Goal: Transaction & Acquisition: Purchase product/service

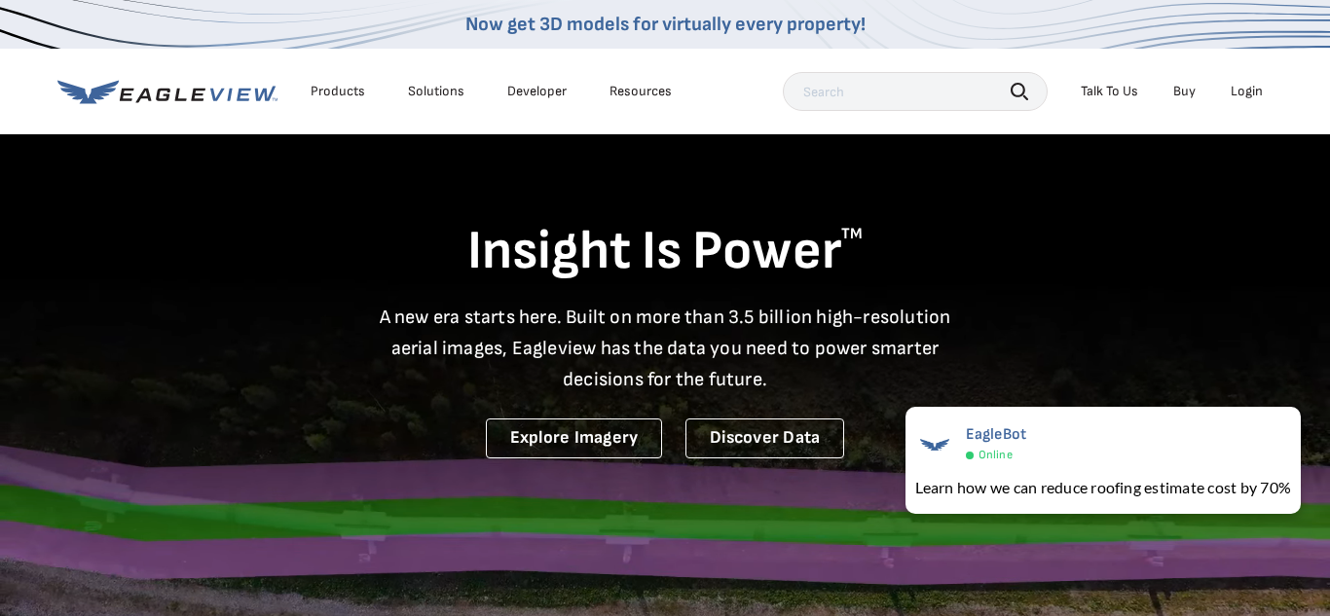
click at [1240, 92] on div "Login" at bounding box center [1247, 92] width 32 height 18
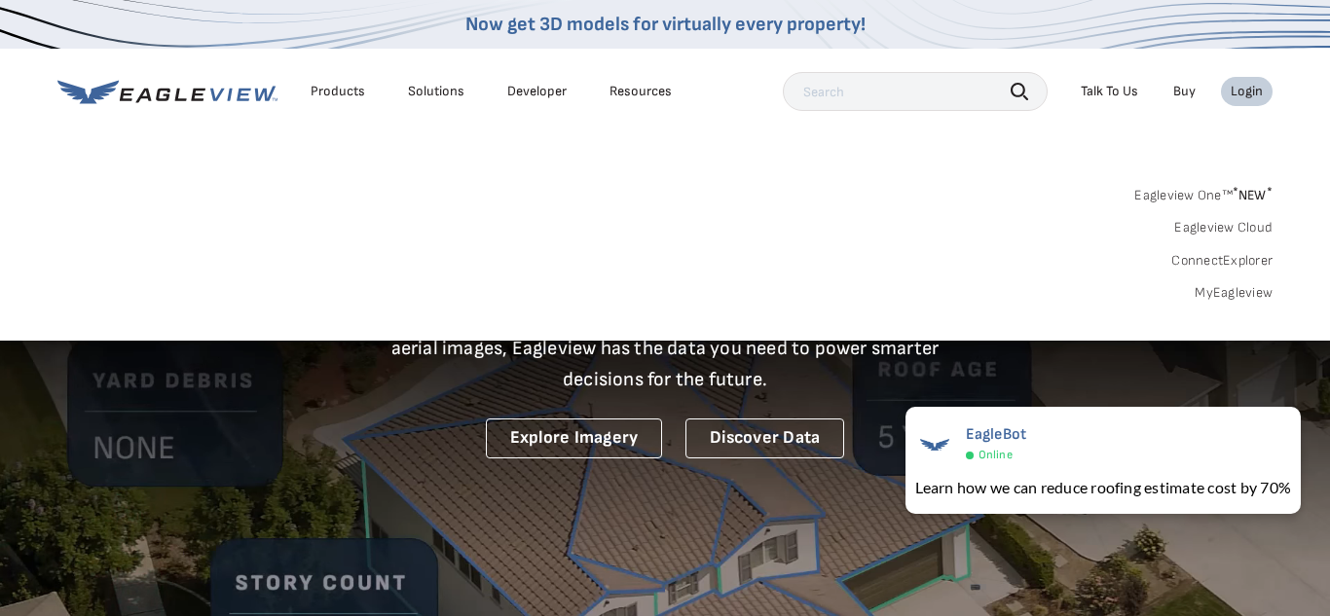
click at [1230, 296] on link "MyEagleview" at bounding box center [1234, 293] width 78 height 18
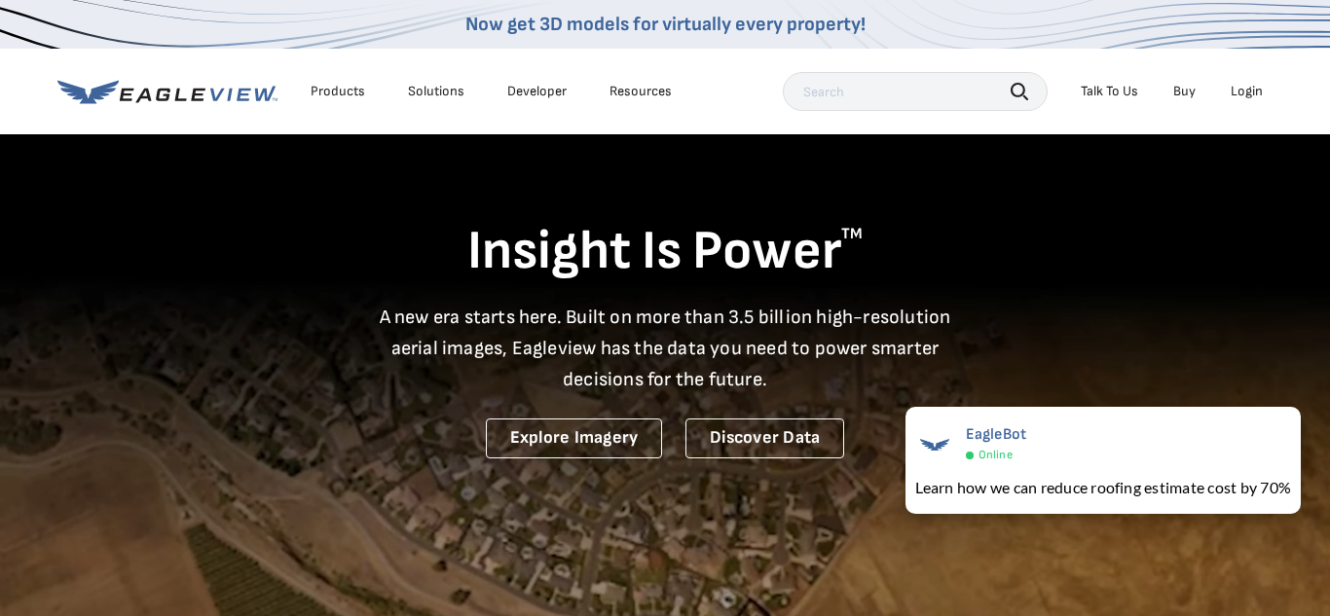
click at [1238, 92] on div "Login" at bounding box center [1247, 92] width 32 height 18
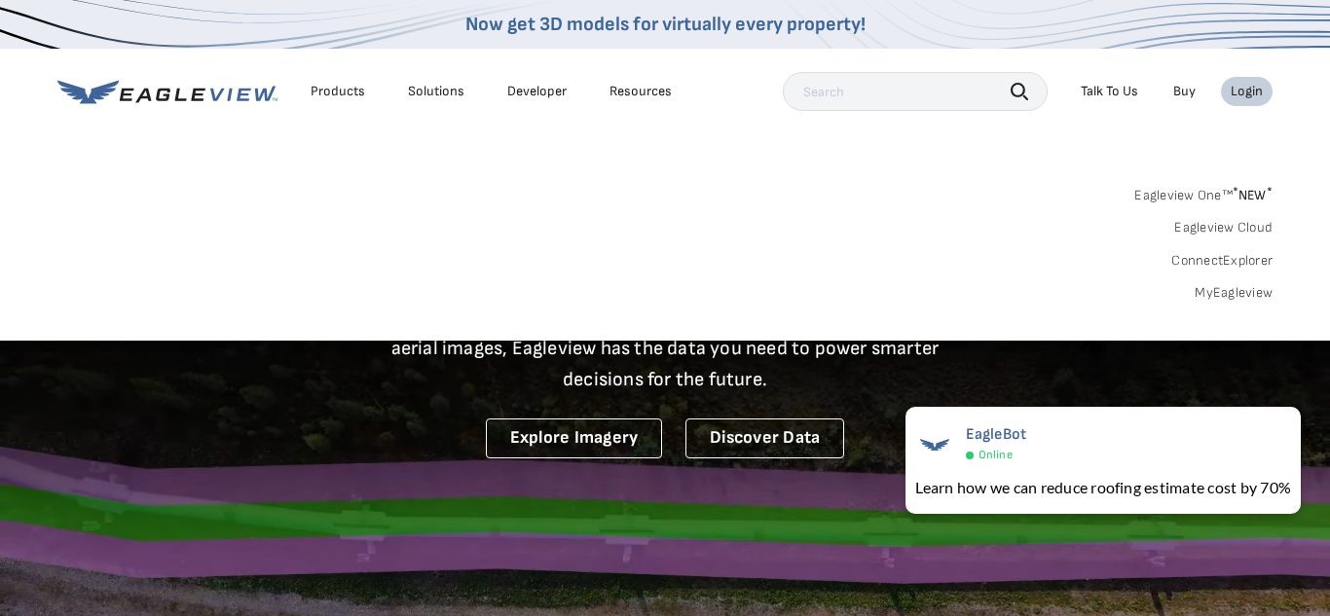
click at [1249, 294] on link "MyEagleview" at bounding box center [1234, 293] width 78 height 18
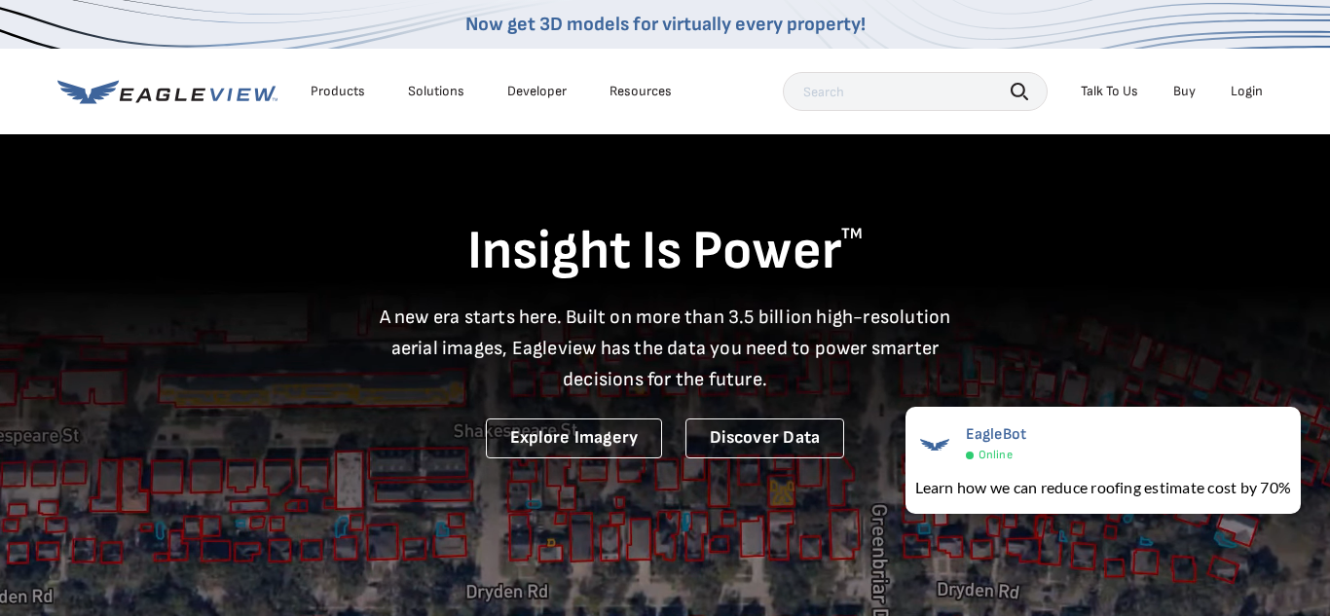
click at [1245, 98] on div "Login" at bounding box center [1247, 92] width 32 height 18
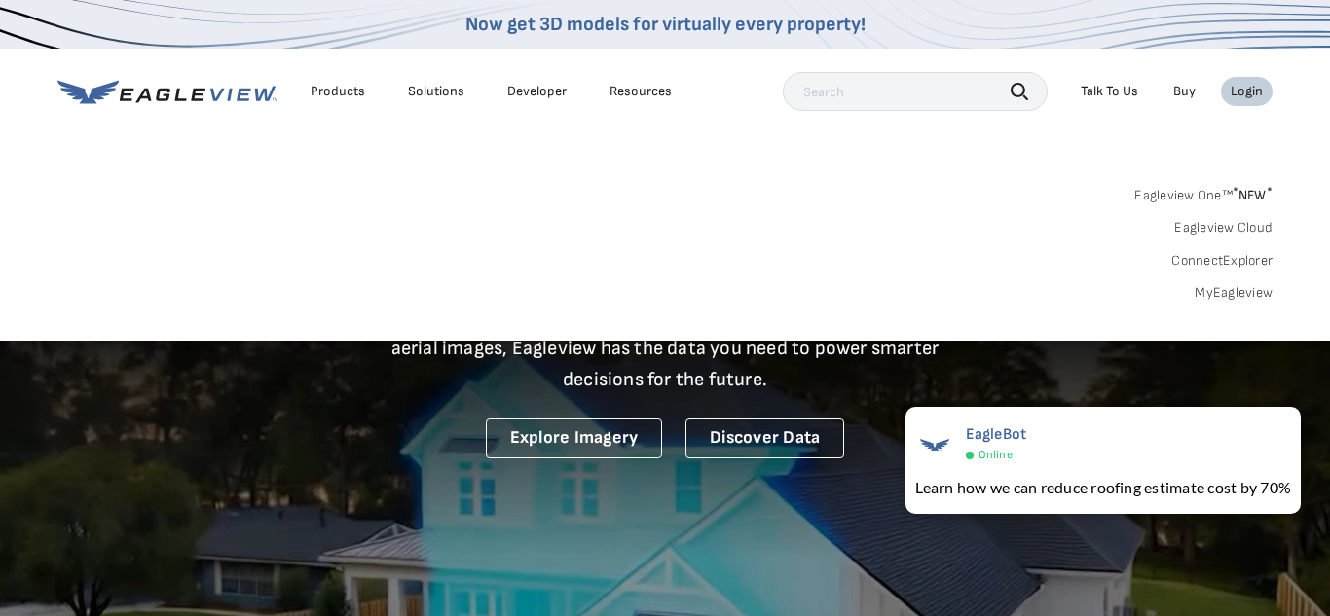
click at [1244, 294] on link "MyEagleview" at bounding box center [1234, 293] width 78 height 18
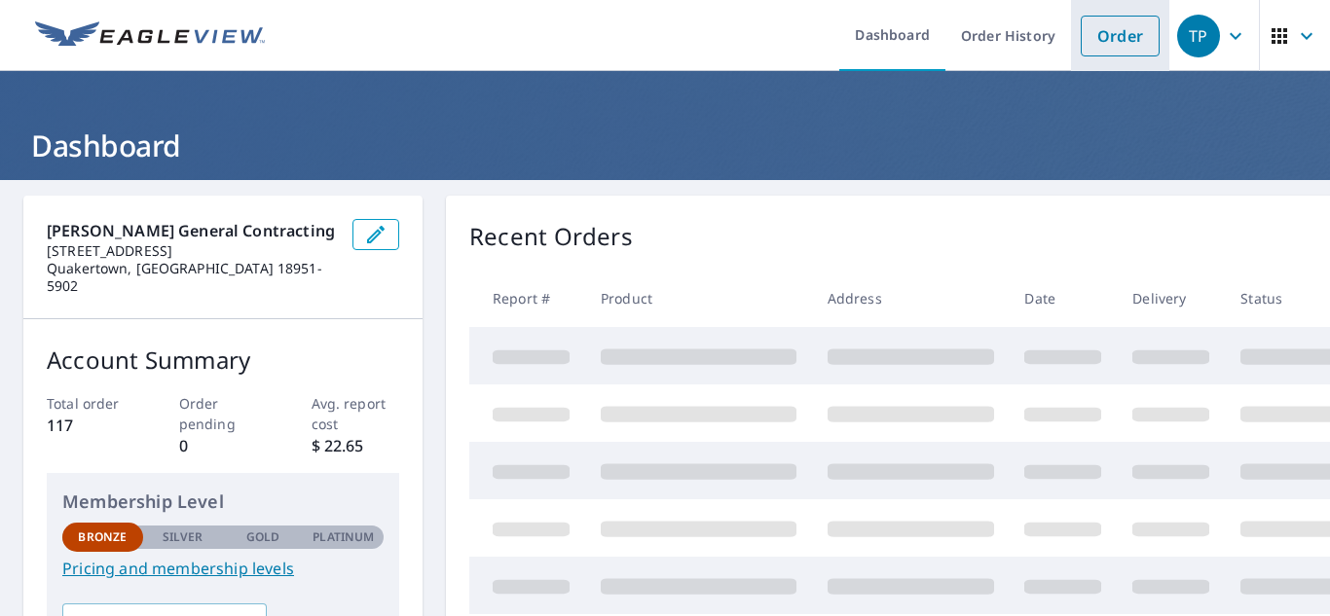
click at [1127, 41] on link "Order" at bounding box center [1120, 36] width 79 height 41
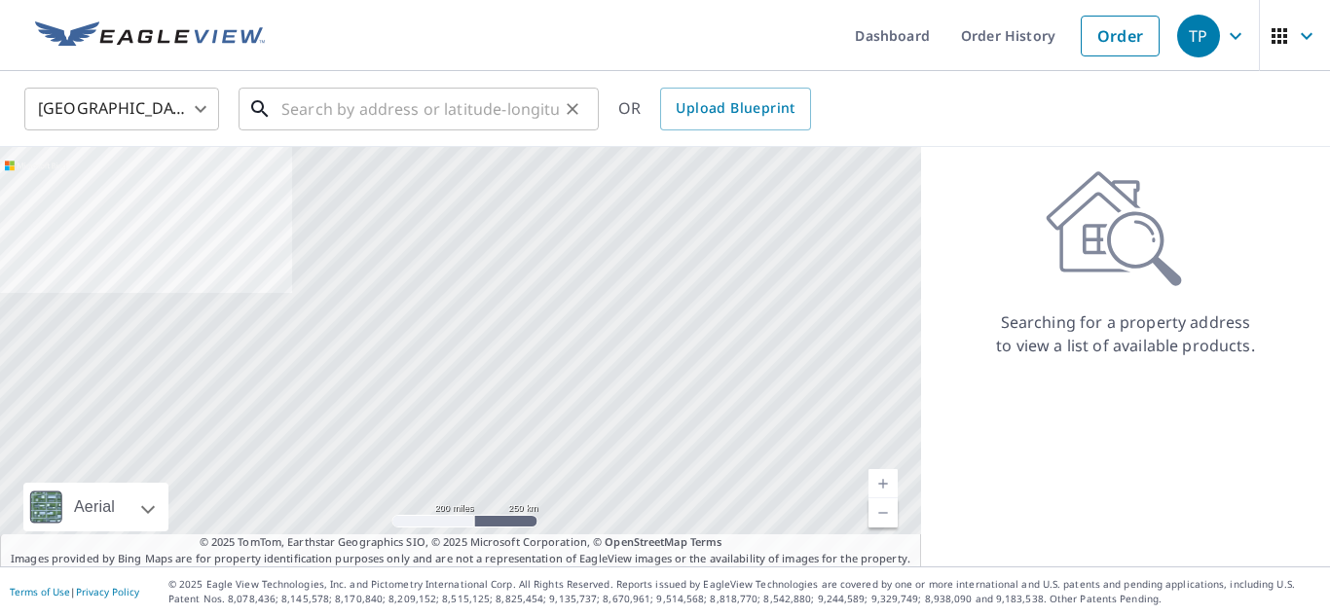
click at [291, 110] on input "text" at bounding box center [419, 109] width 277 height 55
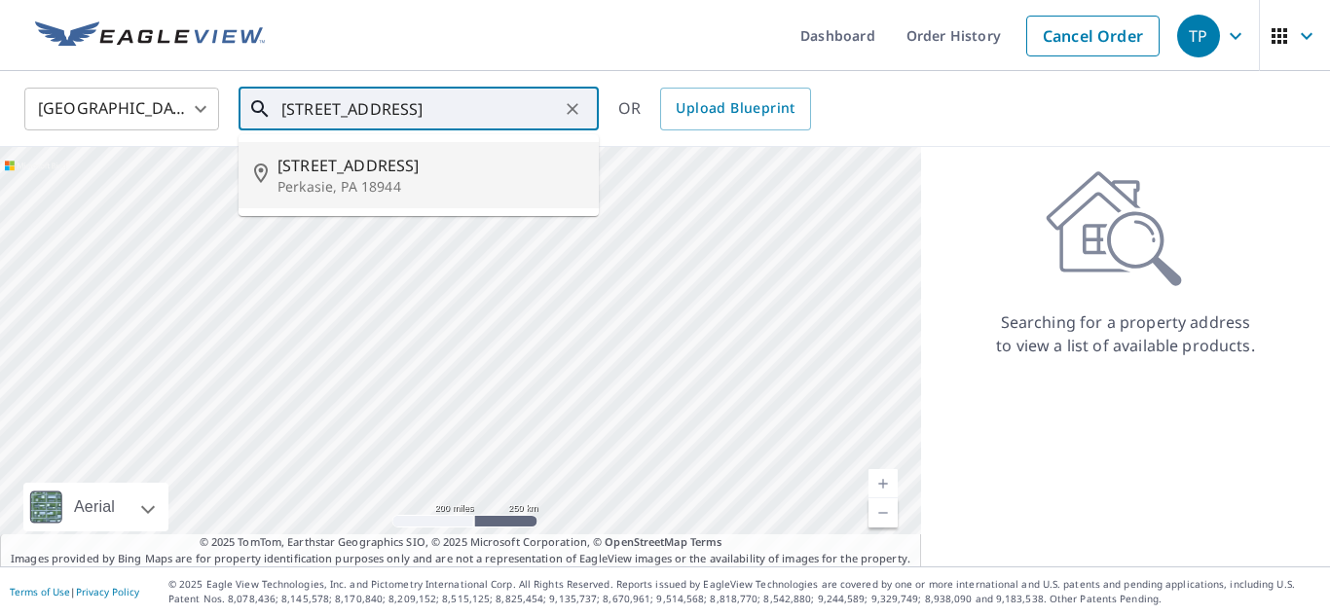
click at [362, 167] on span "[STREET_ADDRESS]" at bounding box center [430, 165] width 306 height 23
type input "[STREET_ADDRESS]"
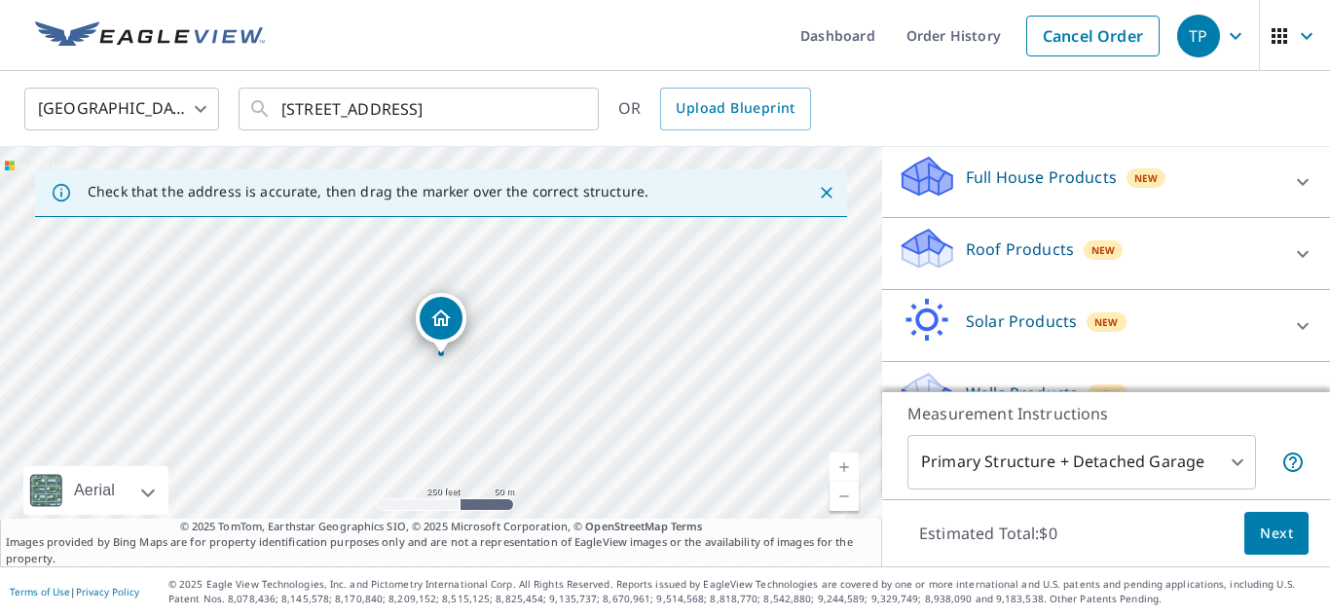
scroll to position [203, 0]
click at [1302, 251] on icon at bounding box center [1302, 252] width 23 height 23
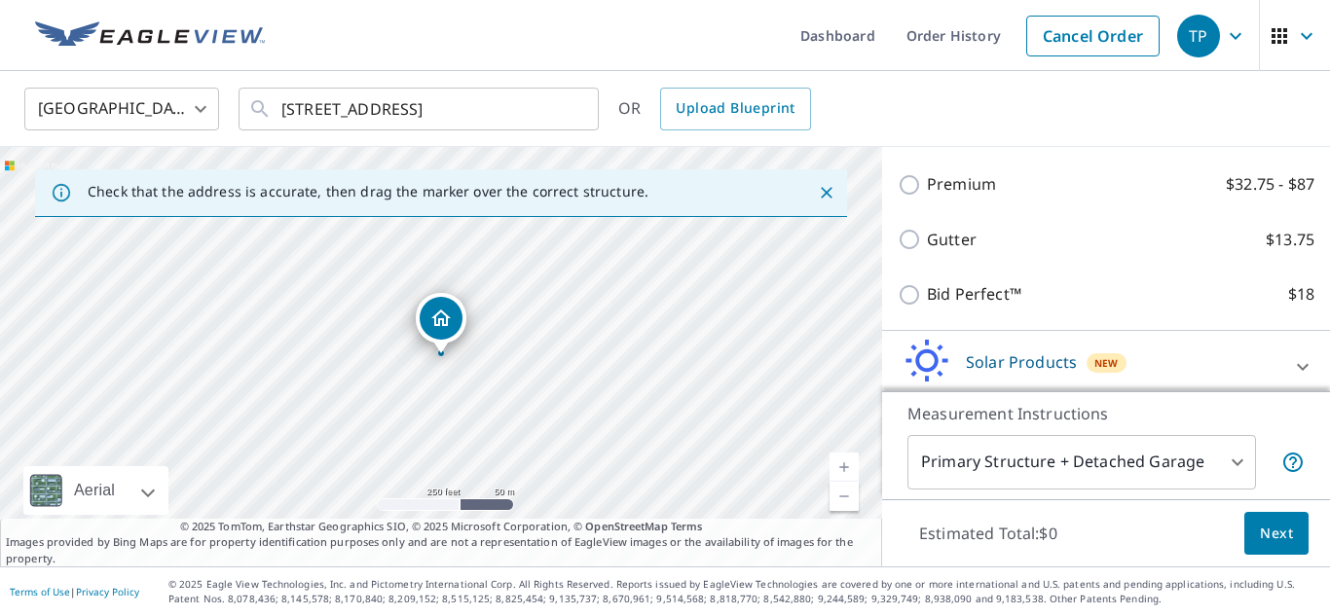
scroll to position [325, 0]
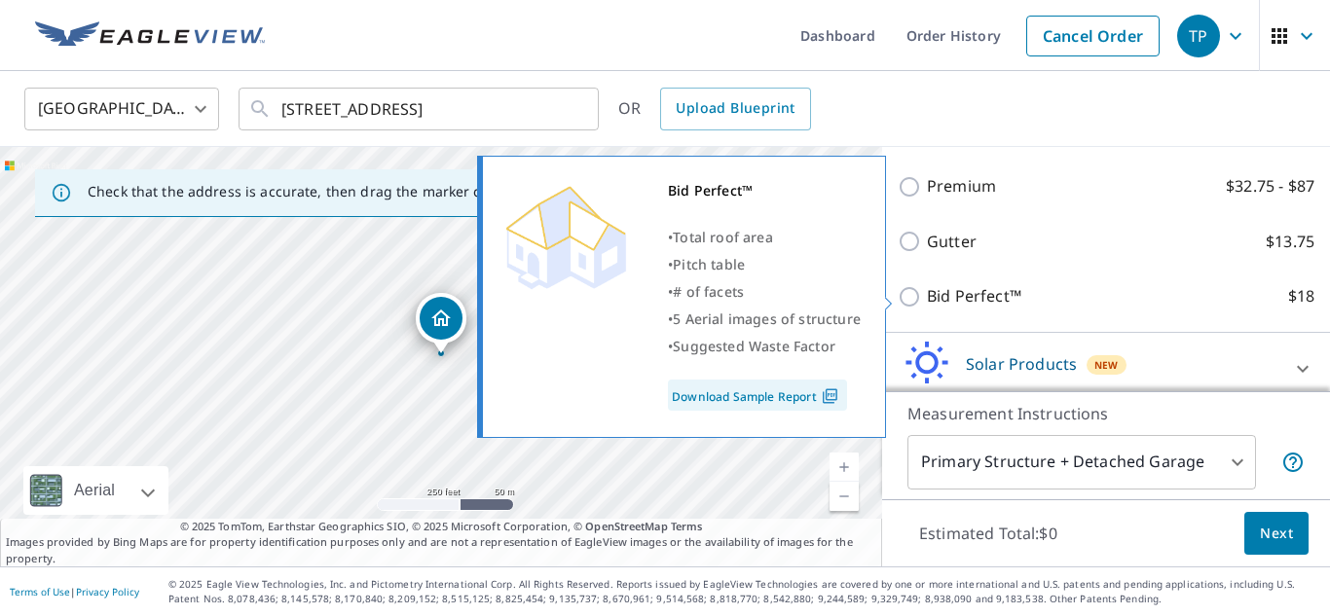
click at [907, 305] on input "Bid Perfect™ $18" at bounding box center [912, 296] width 29 height 23
checkbox input "true"
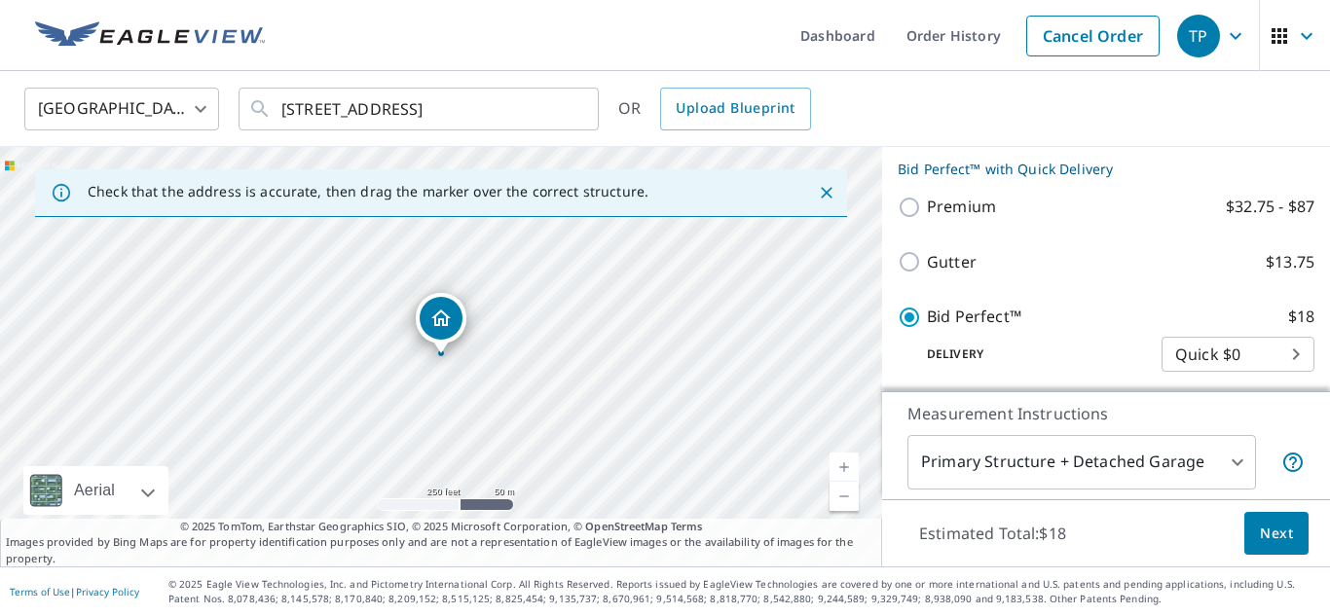
click at [1277, 534] on span "Next" at bounding box center [1276, 534] width 33 height 24
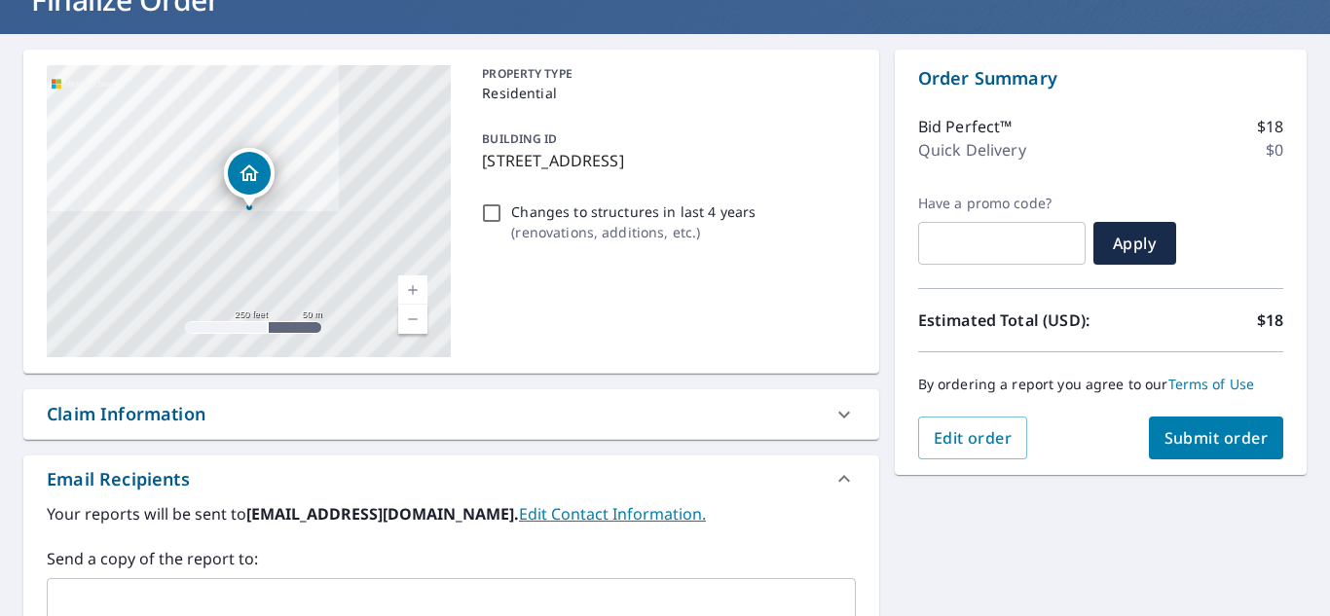
scroll to position [148, 0]
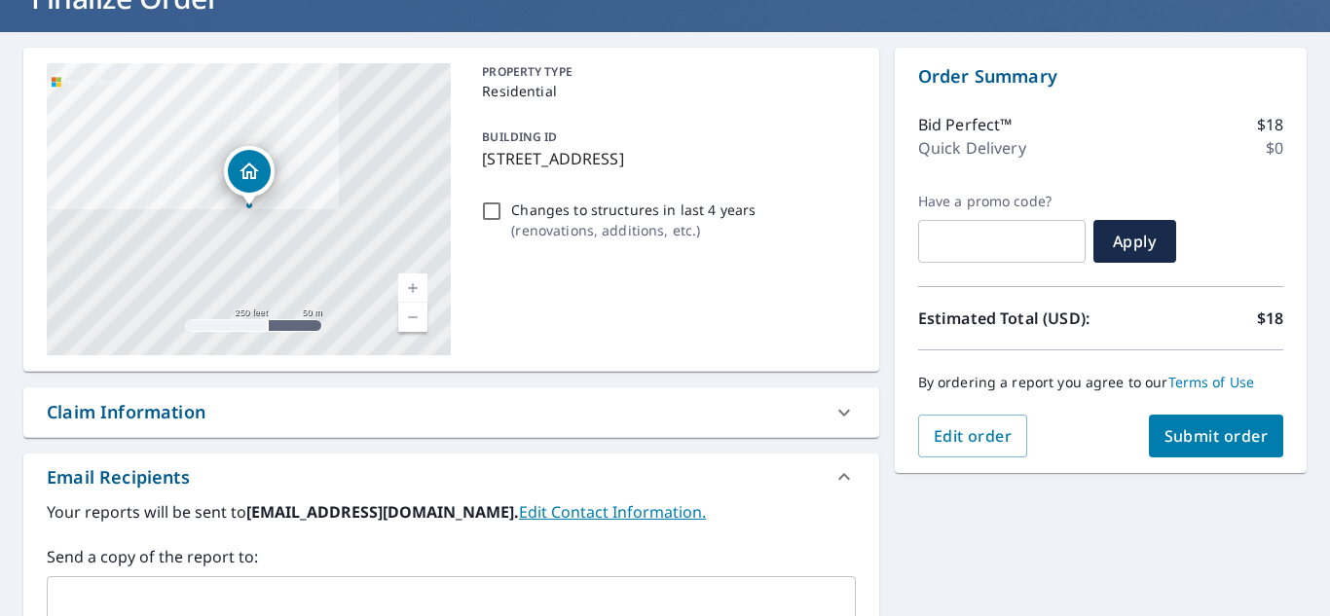
click at [495, 216] on input "Changes to structures in last 4 years ( renovations, additions, etc. )" at bounding box center [491, 211] width 23 height 23
checkbox input "true"
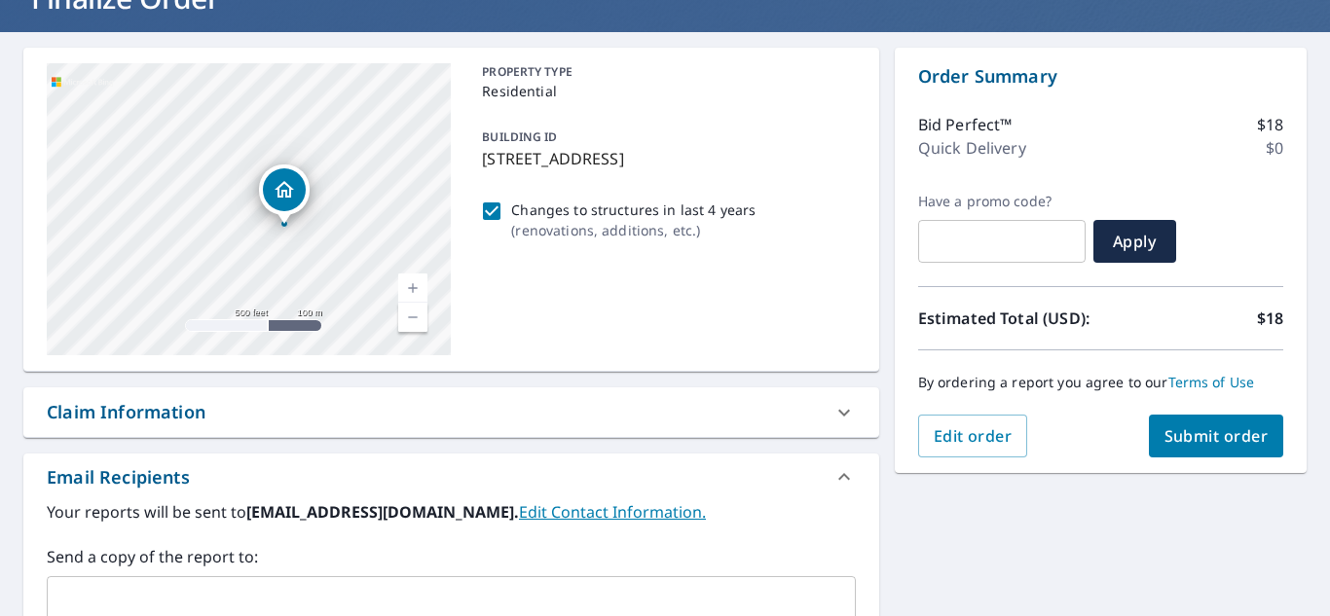
click at [1178, 430] on span "Submit order" at bounding box center [1217, 435] width 104 height 21
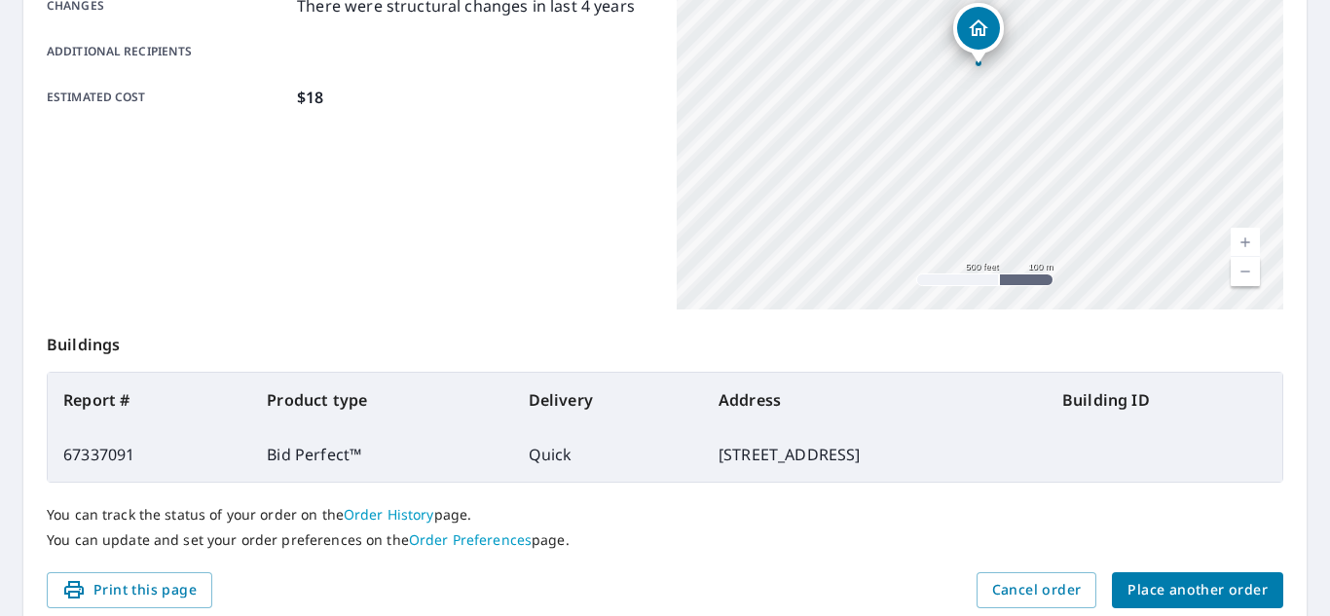
scroll to position [530, 0]
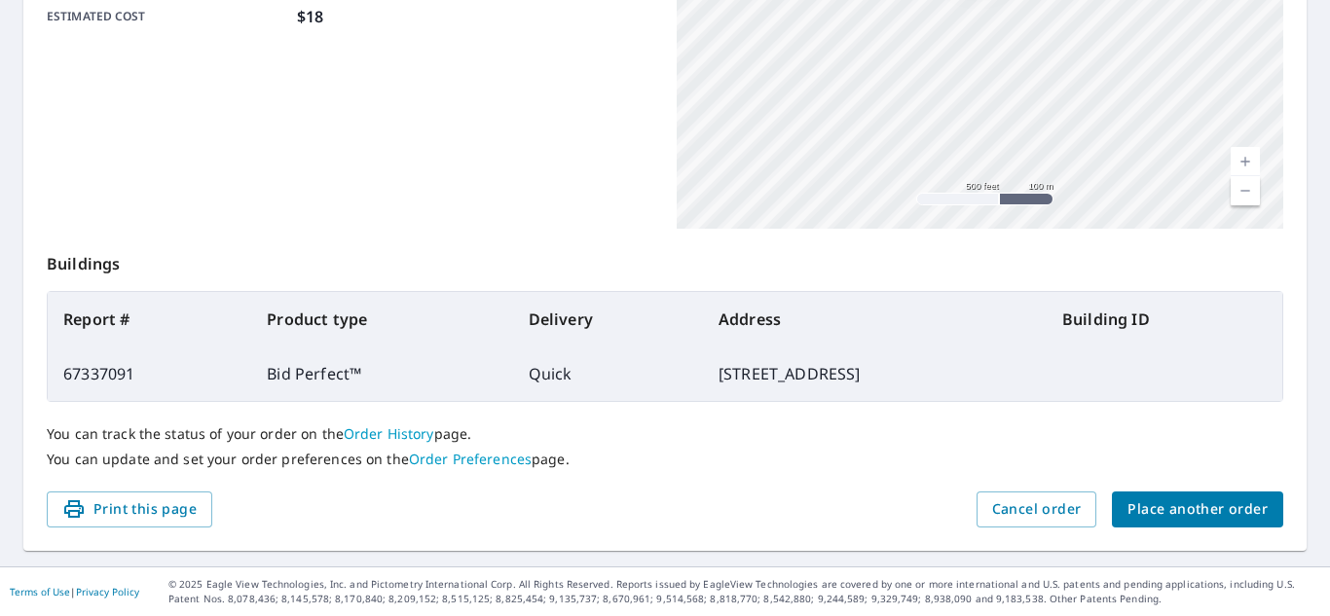
click at [1188, 507] on span "Place another order" at bounding box center [1198, 510] width 140 height 24
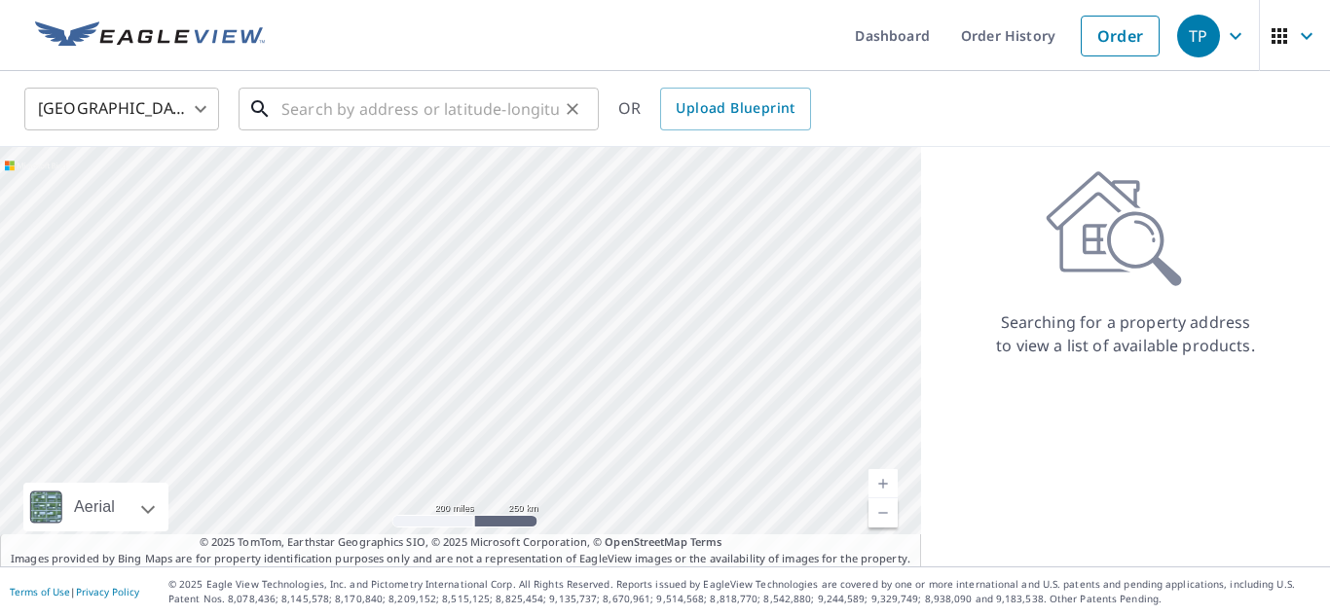
click at [332, 120] on input "text" at bounding box center [419, 109] width 277 height 55
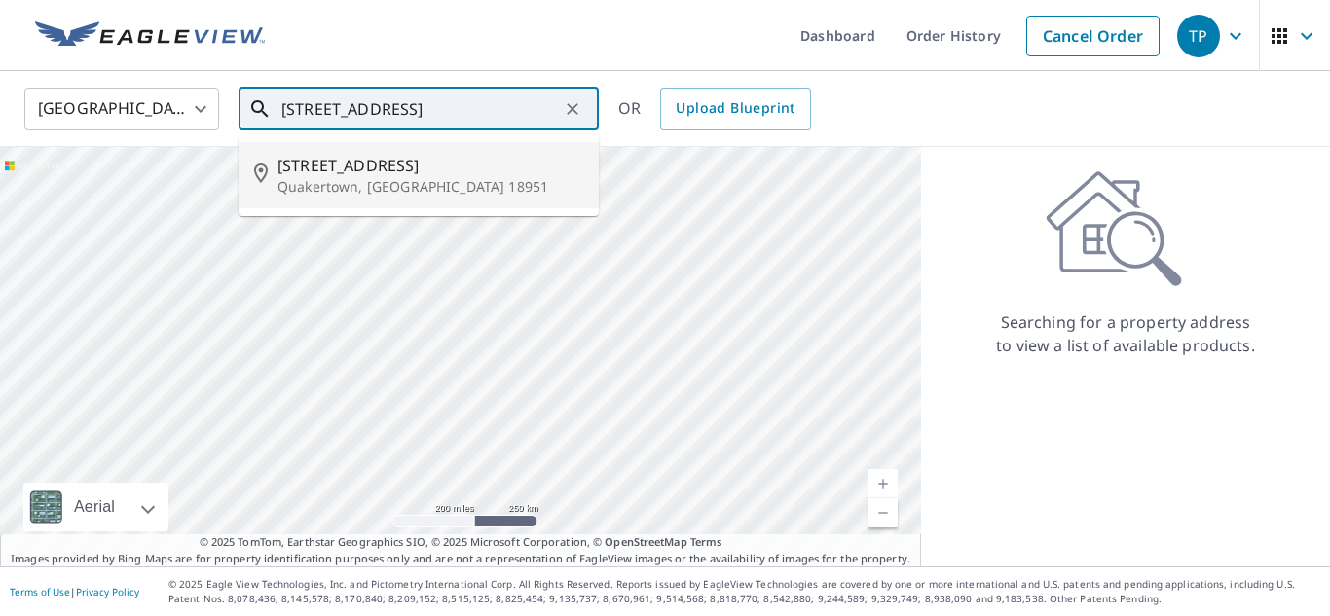
click at [352, 168] on span "121 Laurel Ct" at bounding box center [430, 165] width 306 height 23
type input "121 Laurel Ct Quakertown, PA 18951"
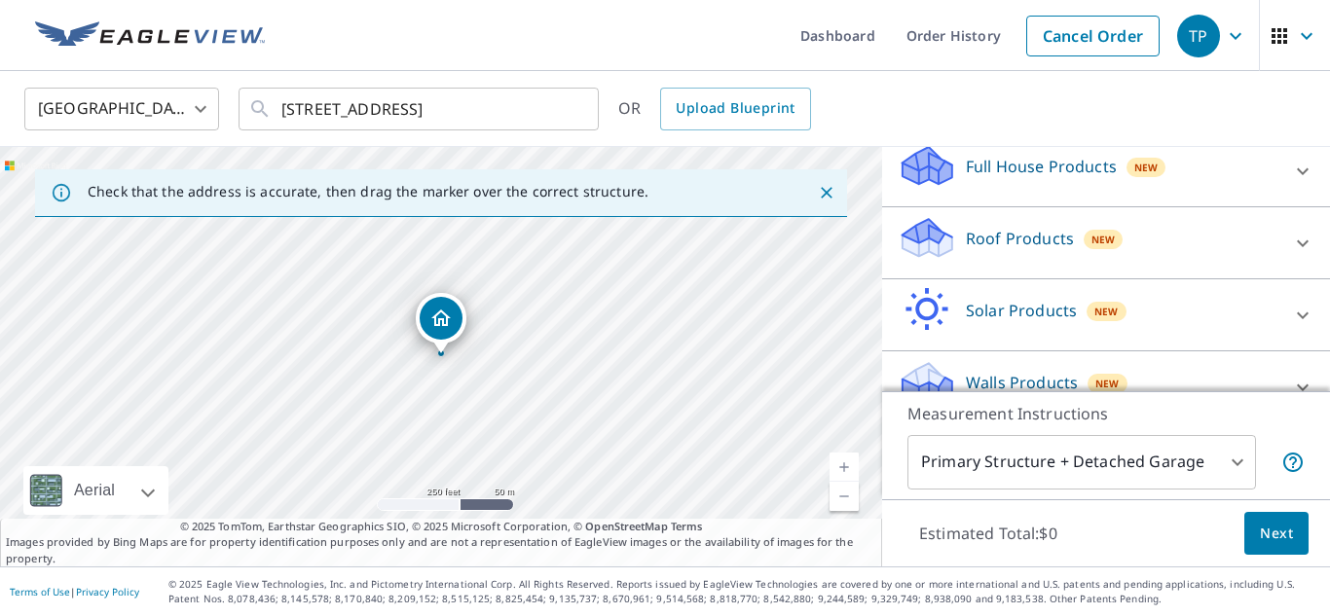
scroll to position [211, 0]
click at [1305, 249] on icon at bounding box center [1302, 245] width 23 height 23
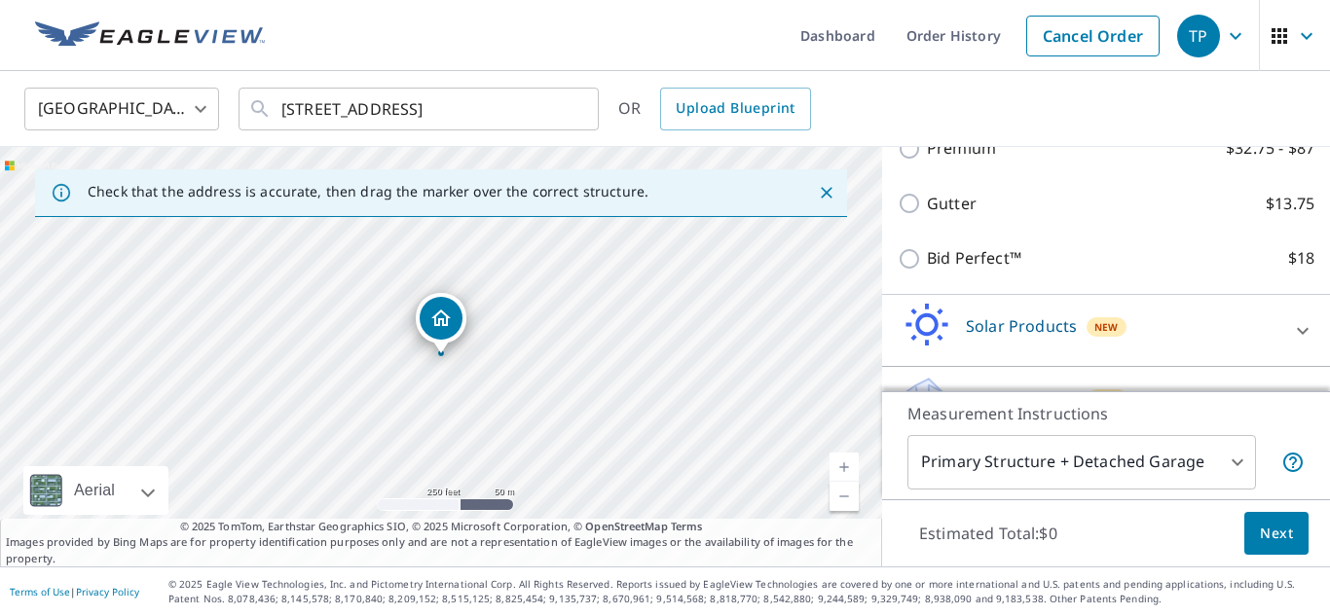
scroll to position [369, 0]
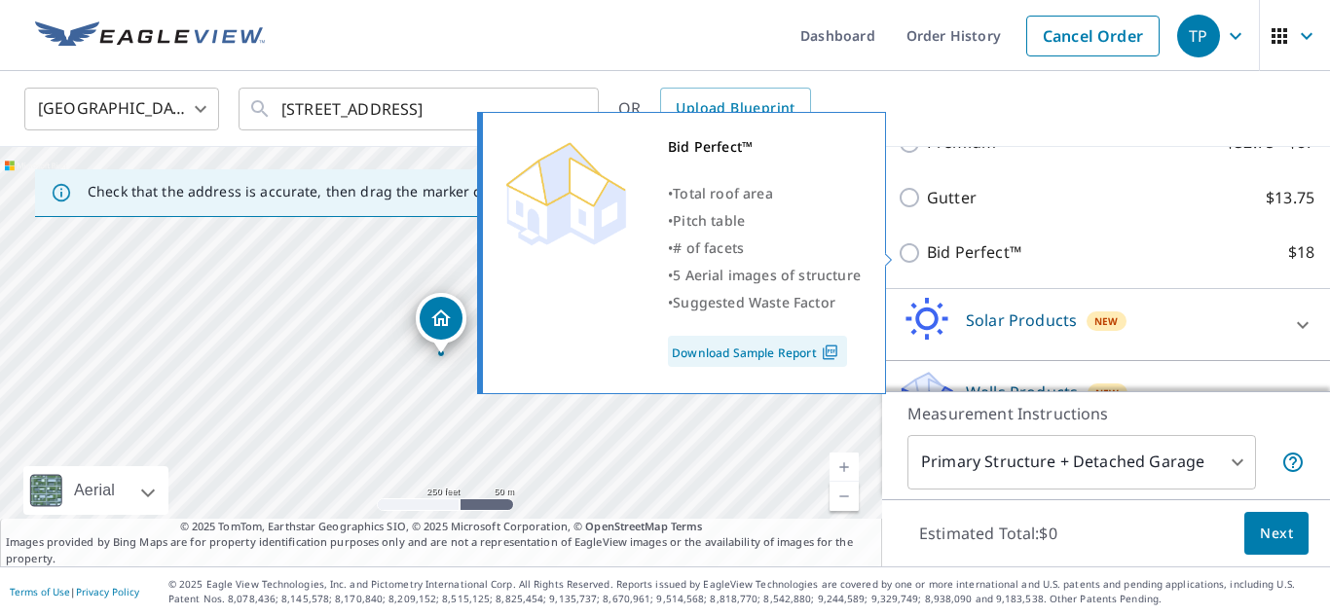
click at [907, 253] on input "Bid Perfect™ $18" at bounding box center [912, 252] width 29 height 23
checkbox input "true"
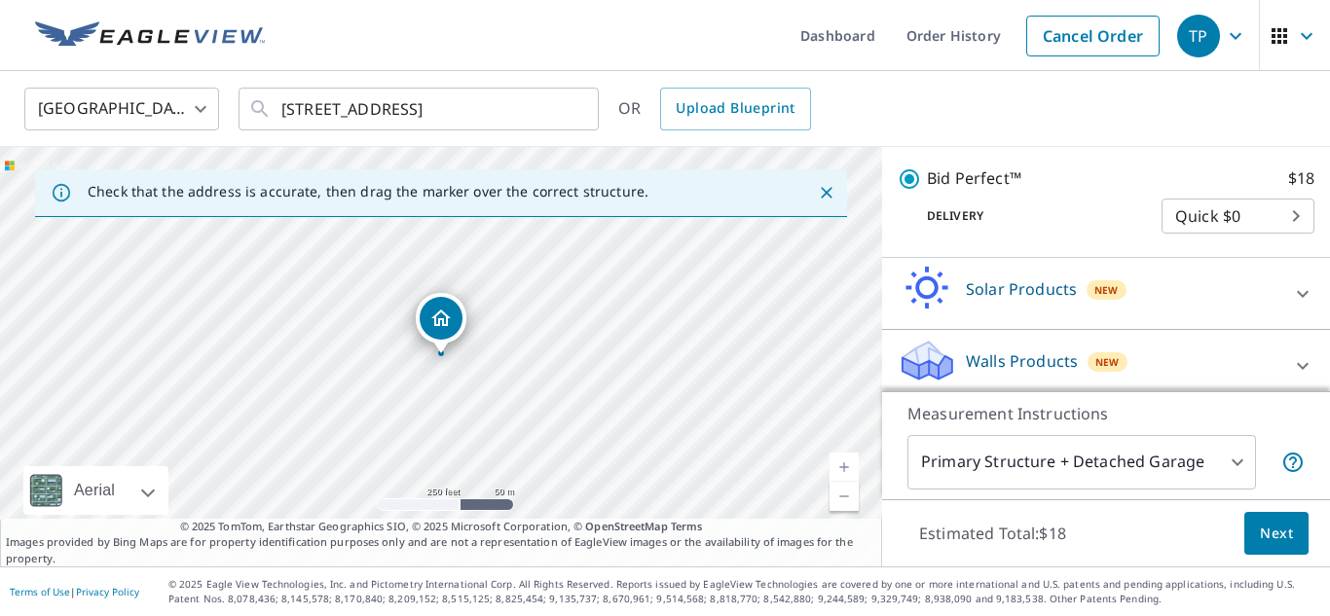
scroll to position [474, 0]
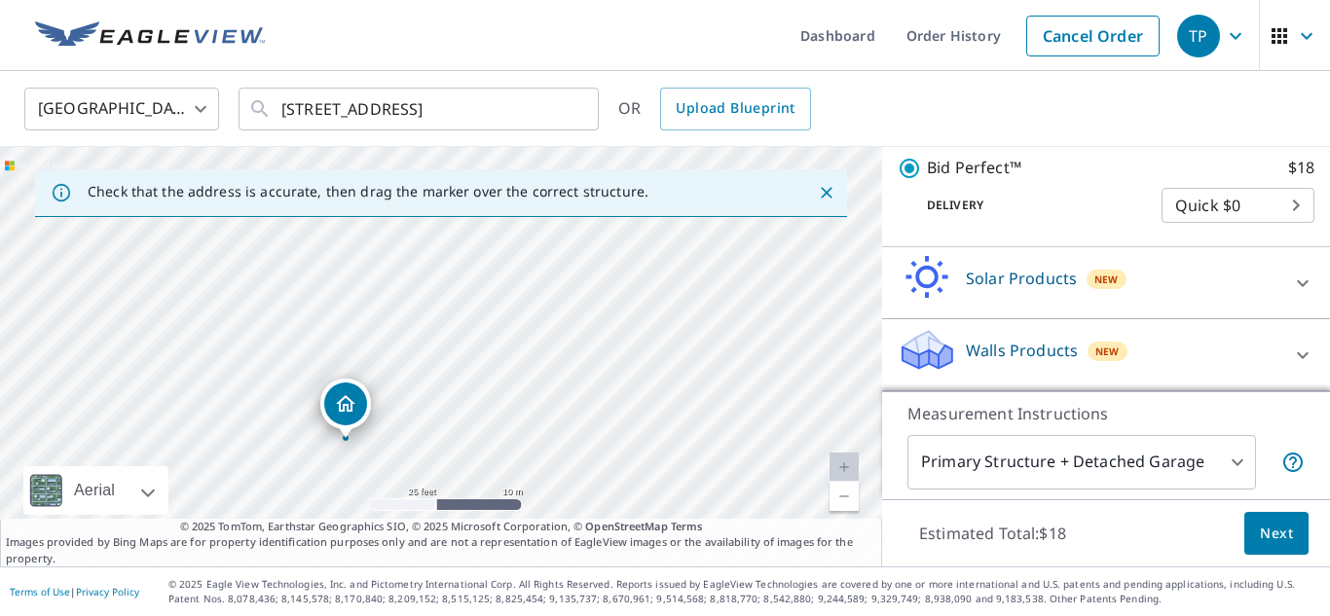
click at [370, 443] on div "121 Laurel Ct Quakertown, PA 18951" at bounding box center [441, 357] width 882 height 420
drag, startPoint x: 439, startPoint y: 333, endPoint x: 461, endPoint y: 357, distance: 32.4
click at [829, 189] on icon "Close" at bounding box center [827, 193] width 12 height 12
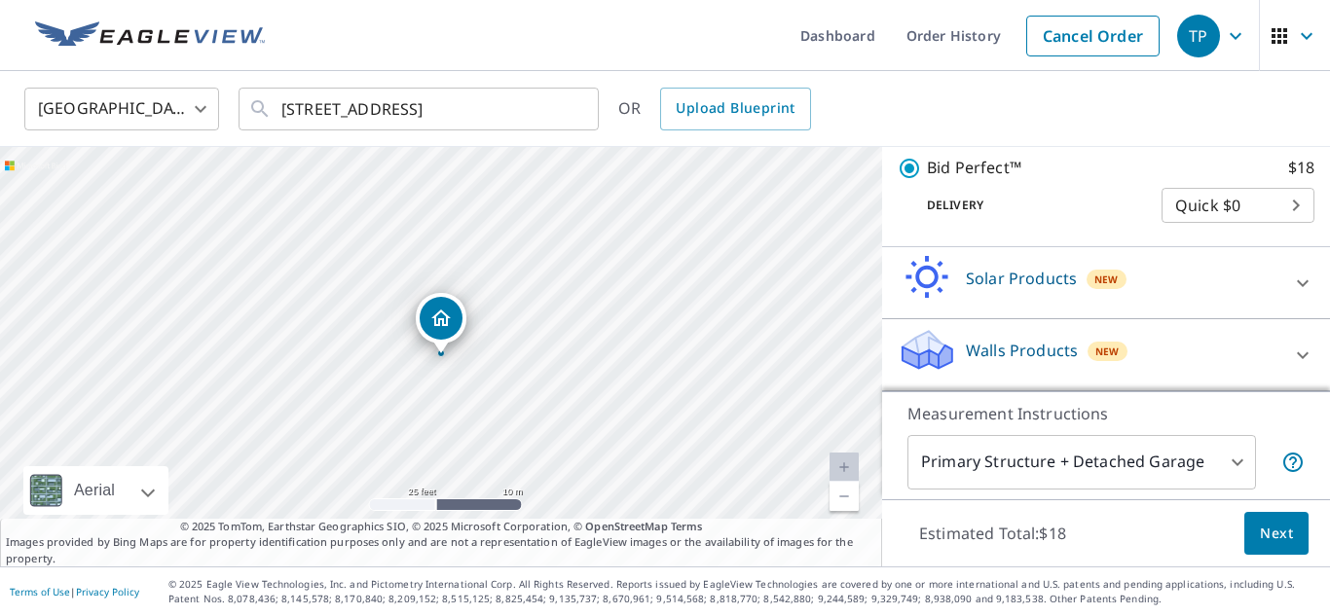
click at [1274, 536] on span "Next" at bounding box center [1276, 534] width 33 height 24
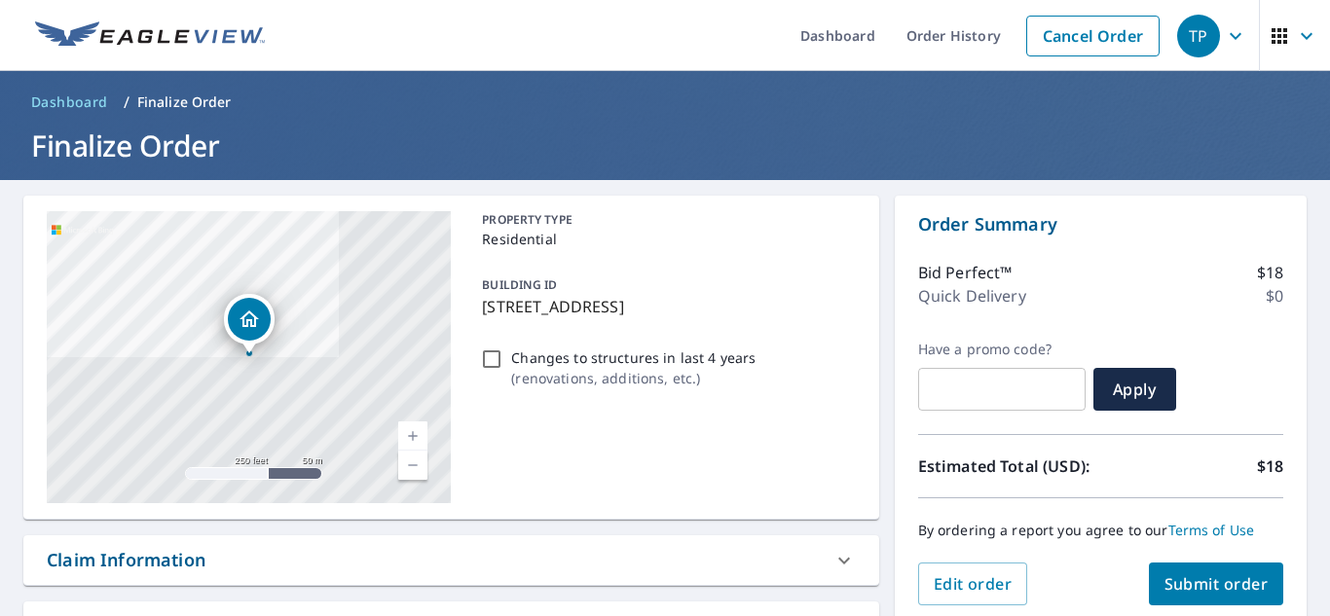
click at [487, 360] on input "Changes to structures in last 4 years ( renovations, additions, etc. )" at bounding box center [491, 359] width 23 height 23
checkbox input "true"
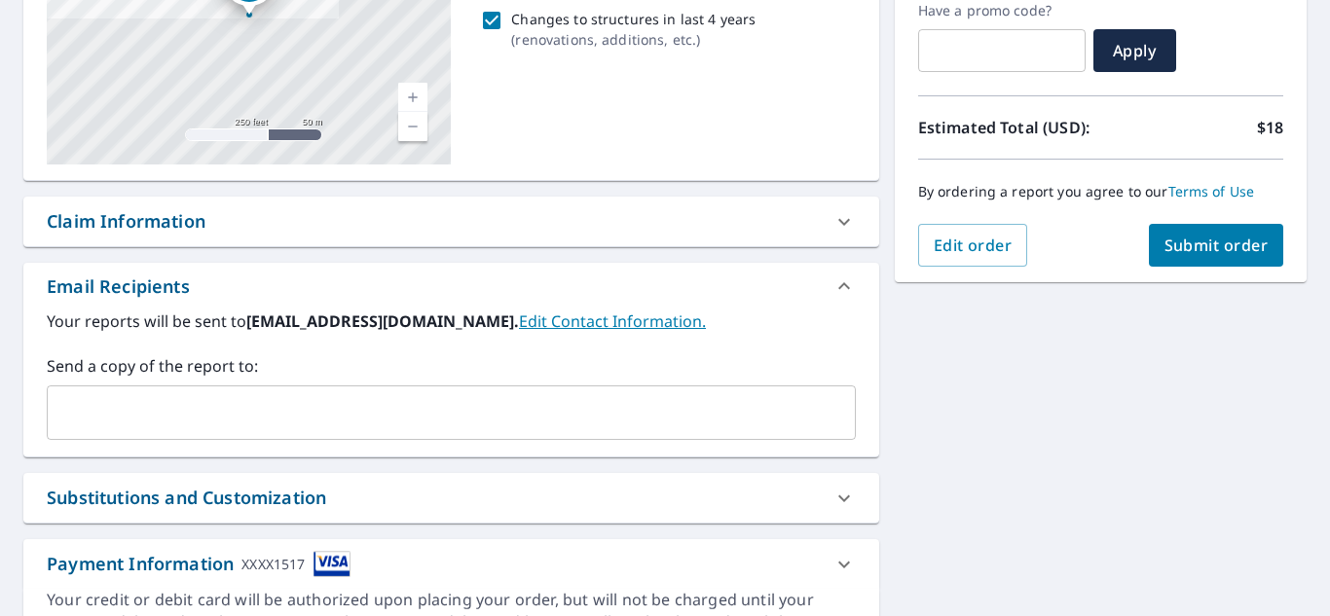
scroll to position [307, 0]
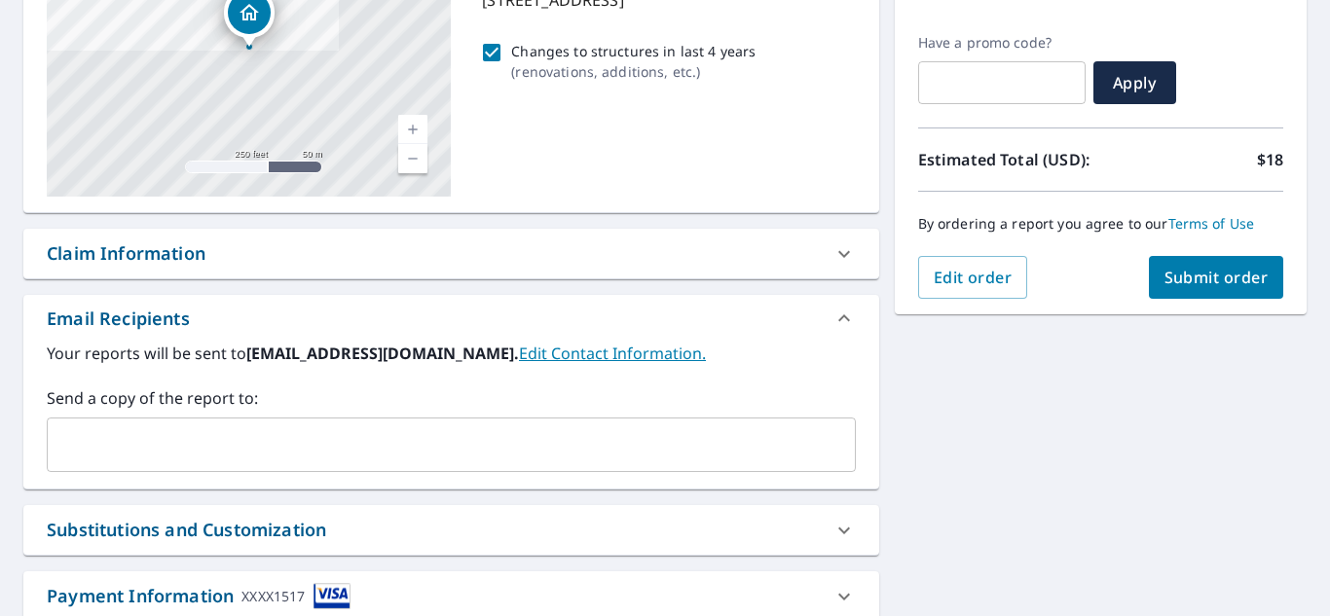
click at [1218, 276] on span "Submit order" at bounding box center [1217, 277] width 104 height 21
